Goal: Task Accomplishment & Management: Use online tool/utility

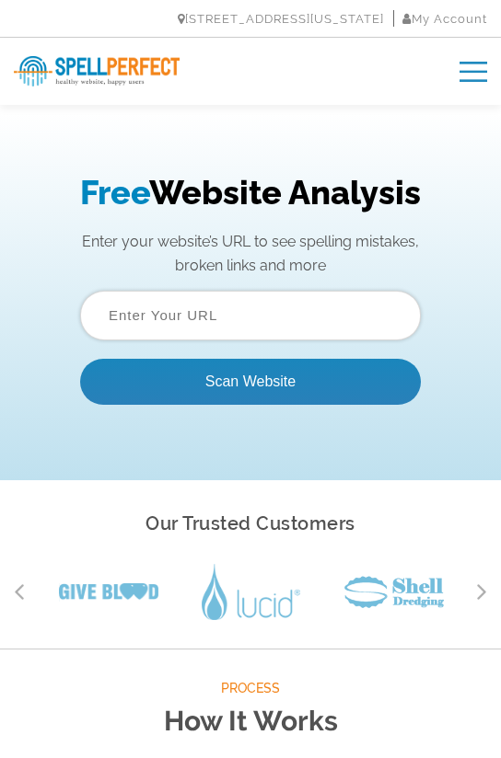
click at [134, 303] on input "text" at bounding box center [250, 316] width 340 height 50
paste input "https://ibds.institute/"
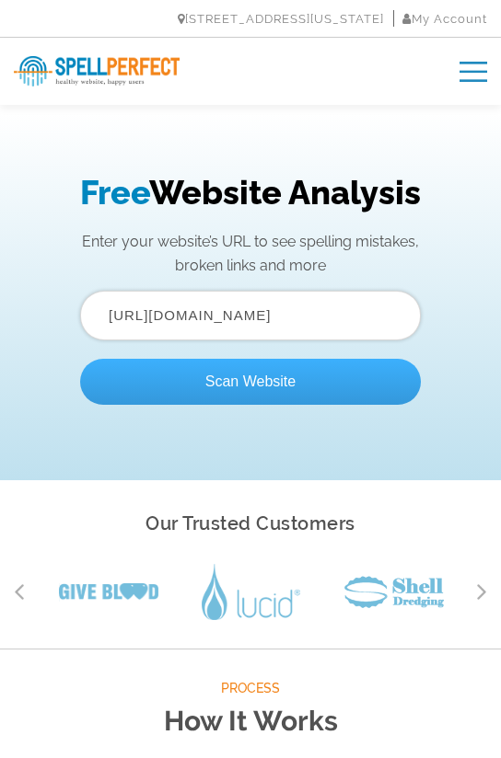
type input "https://ibds.institute/"
click at [130, 376] on button "Scan Website" at bounding box center [250, 382] width 340 height 46
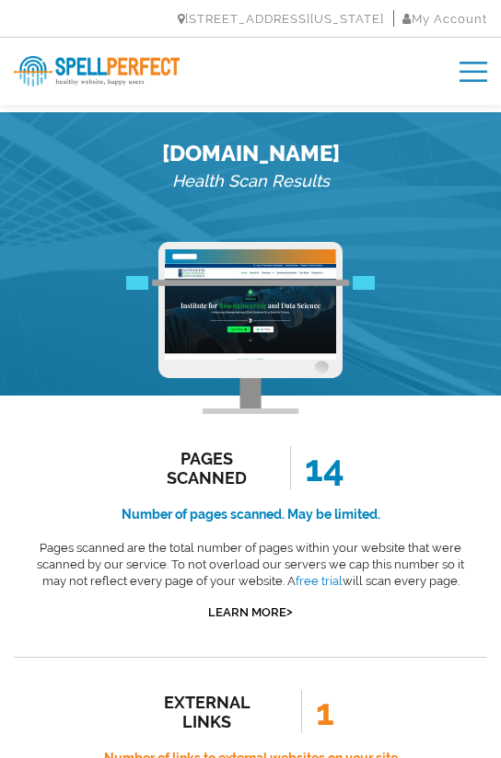
click at [251, 326] on img at bounding box center [250, 312] width 171 height 96
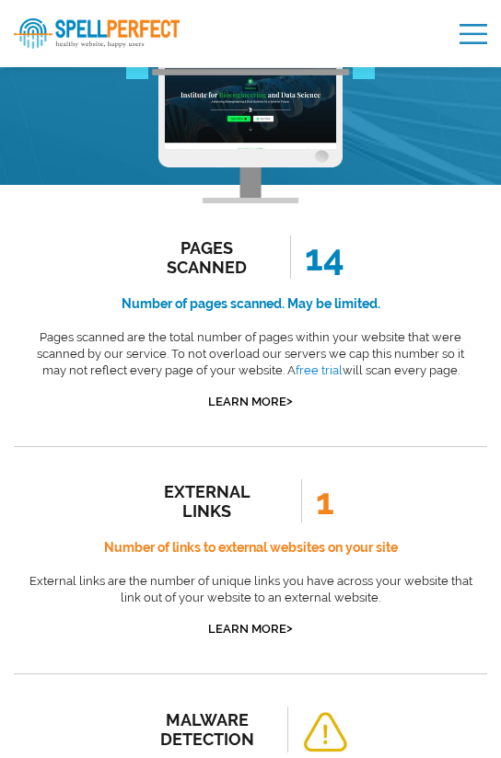
scroll to position [357, 0]
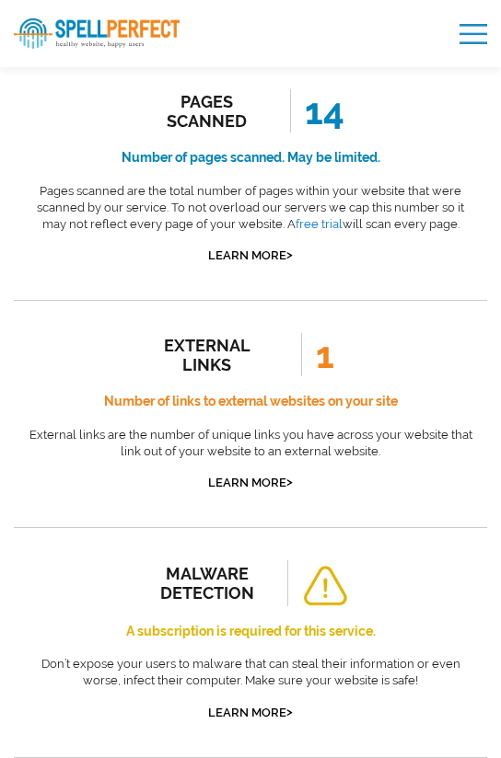
click at [128, 536] on div "malware detection A subscription is required for this service. Don’t expose you…" at bounding box center [250, 641] width 473 height 229
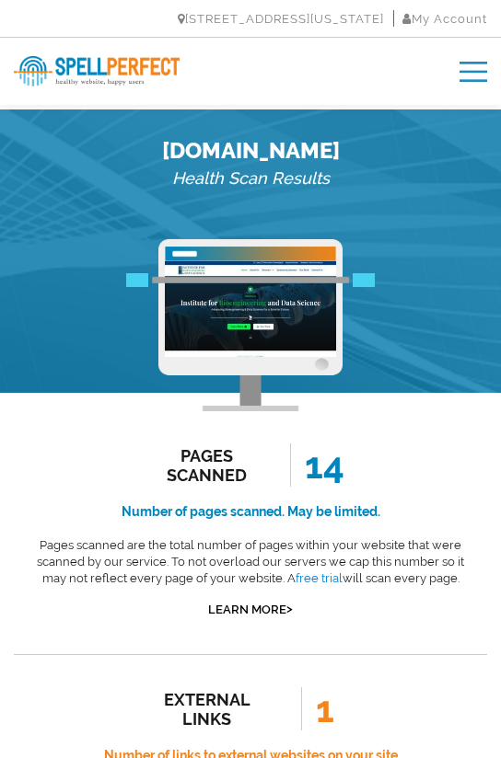
scroll to position [0, 0]
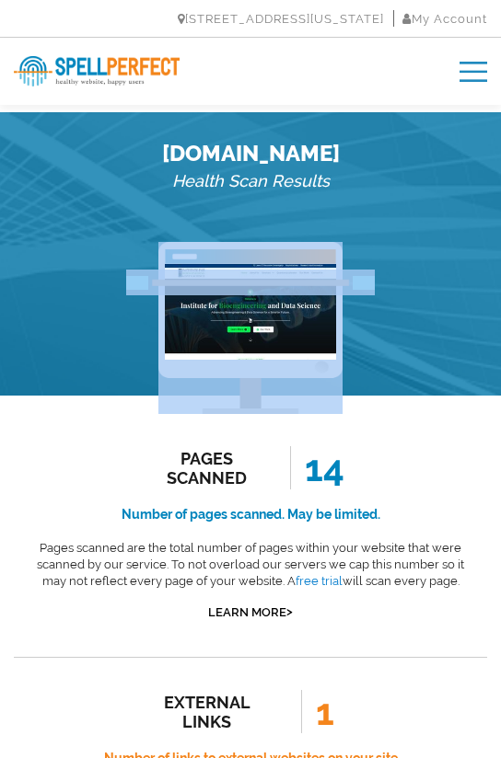
drag, startPoint x: 345, startPoint y: 356, endPoint x: 346, endPoint y: 387, distance: 31.3
click at [346, 387] on div at bounding box center [250, 328] width 442 height 173
click at [432, 24] on link "My Account" at bounding box center [444, 19] width 85 height 14
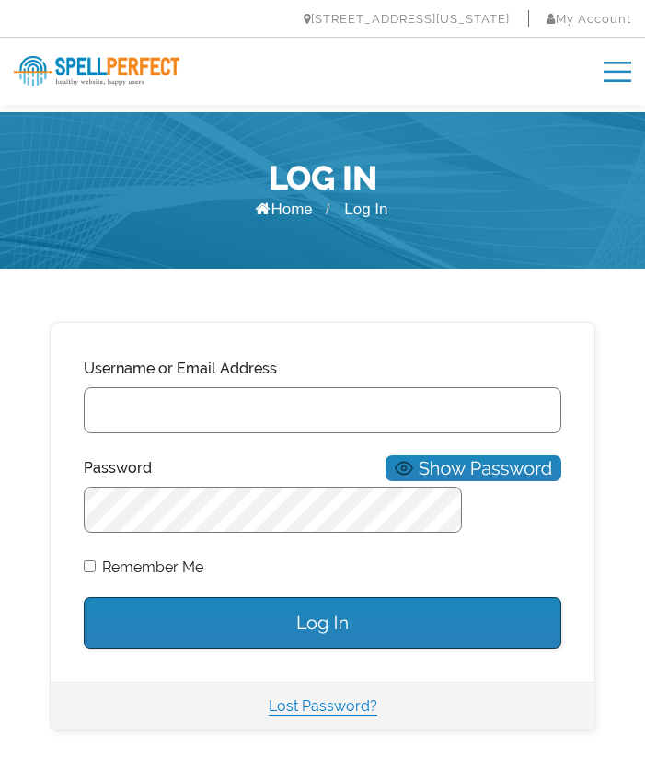
click at [606, 68] on img at bounding box center [618, 72] width 28 height 20
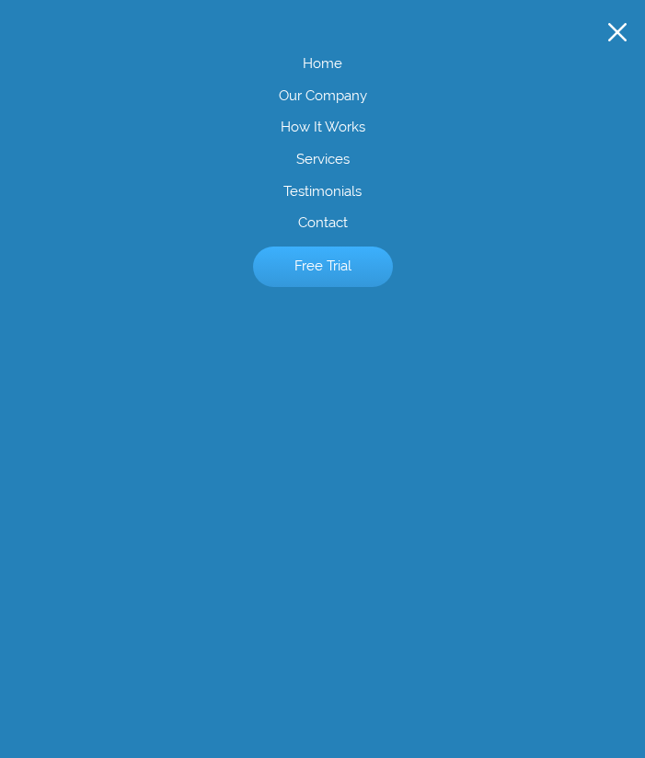
click at [344, 273] on link "Free Trial" at bounding box center [323, 267] width 140 height 40
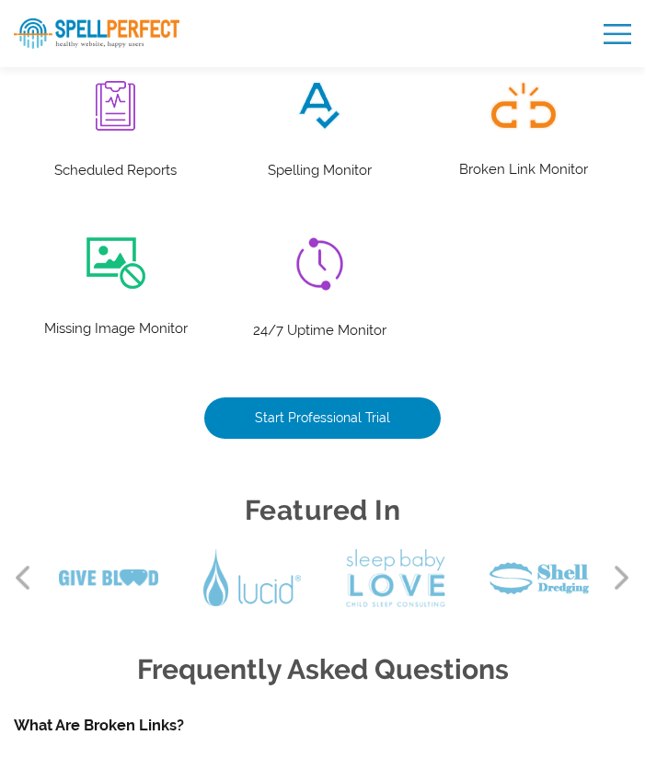
scroll to position [1656, 0]
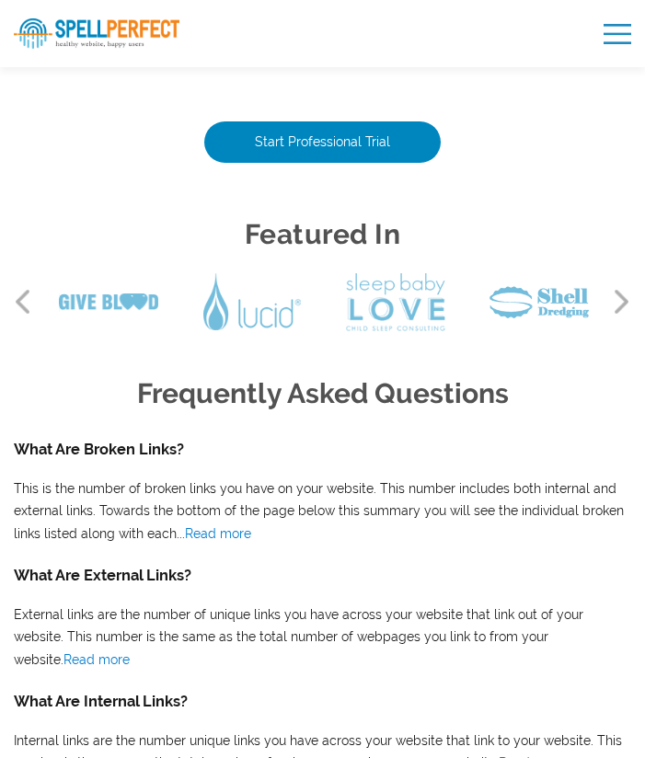
click at [58, 40] on img at bounding box center [97, 33] width 166 height 30
